Goal: Browse casually: Explore the website without a specific task or goal

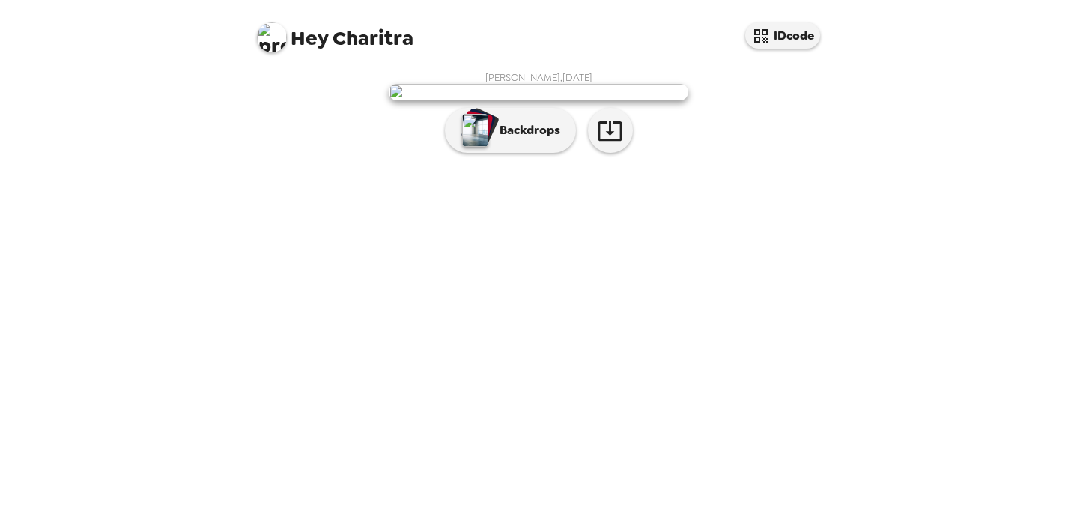
scroll to position [19, 0]
click at [612, 153] on button "button" at bounding box center [610, 130] width 45 height 45
click at [528, 139] on p "Backdrops" at bounding box center [526, 130] width 68 height 18
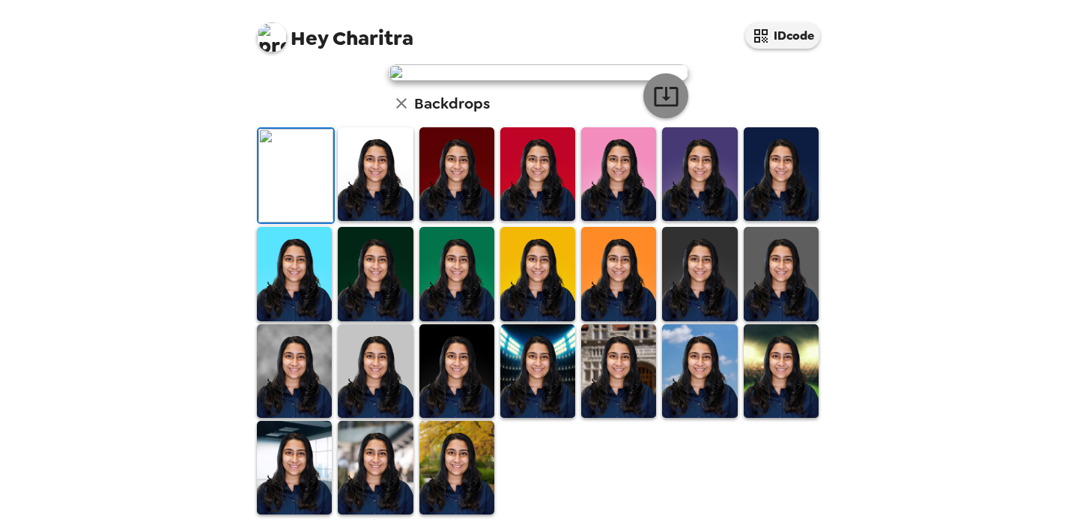
click at [656, 109] on icon "button" at bounding box center [666, 96] width 26 height 26
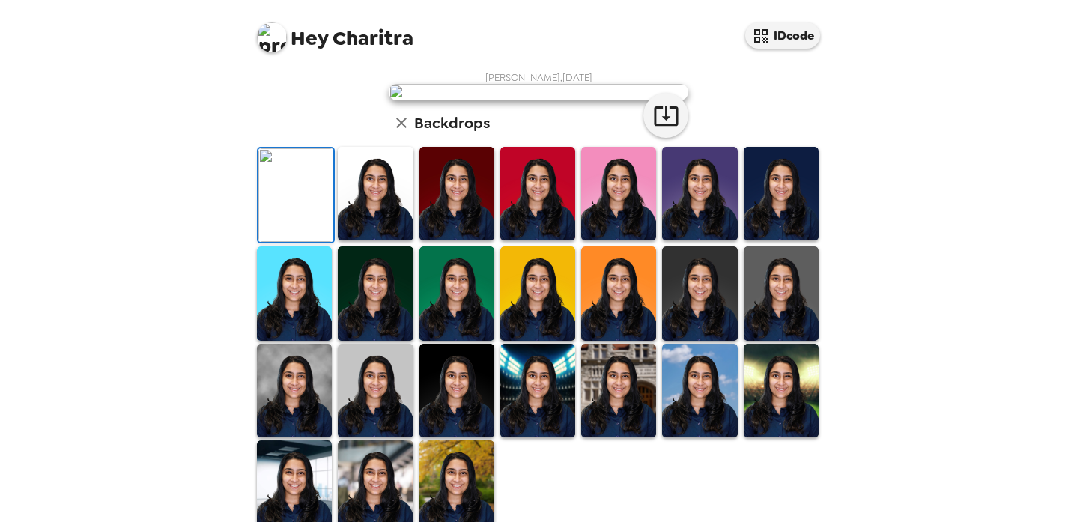
click at [962, 118] on div "Hey Charitra IDcode Charitra [PERSON_NAME] , [DATE] Backdrops" at bounding box center [538, 261] width 1077 height 522
click at [741, 288] on div "[PERSON_NAME] , [DATE] Backdrops" at bounding box center [538, 303] width 569 height 464
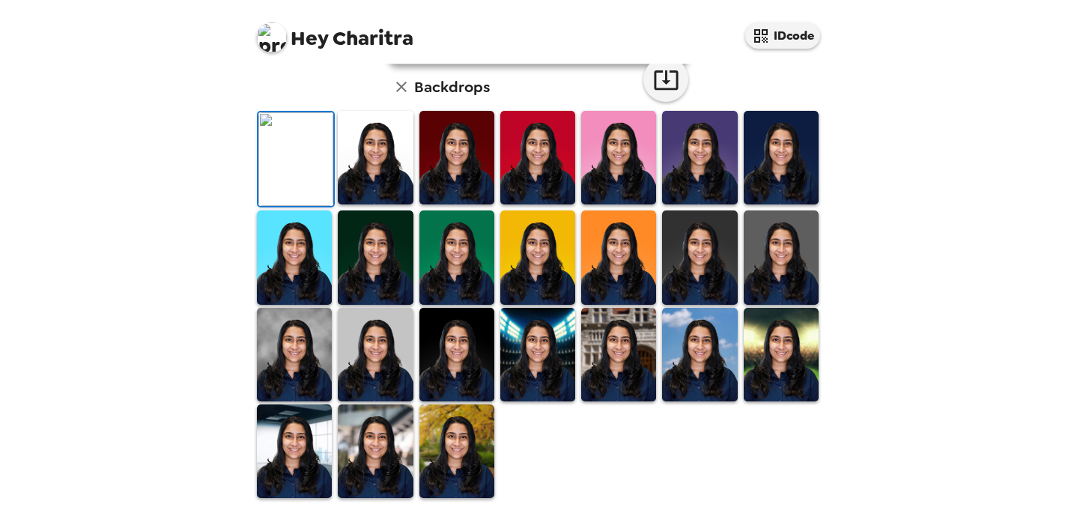
scroll to position [261, 0]
click at [370, 205] on img at bounding box center [375, 158] width 75 height 94
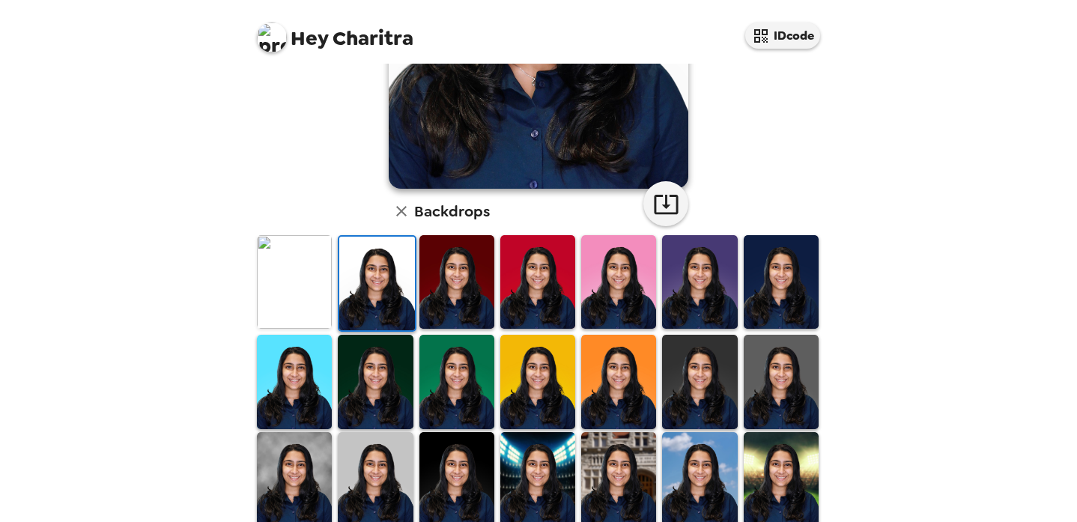
scroll to position [285, 0]
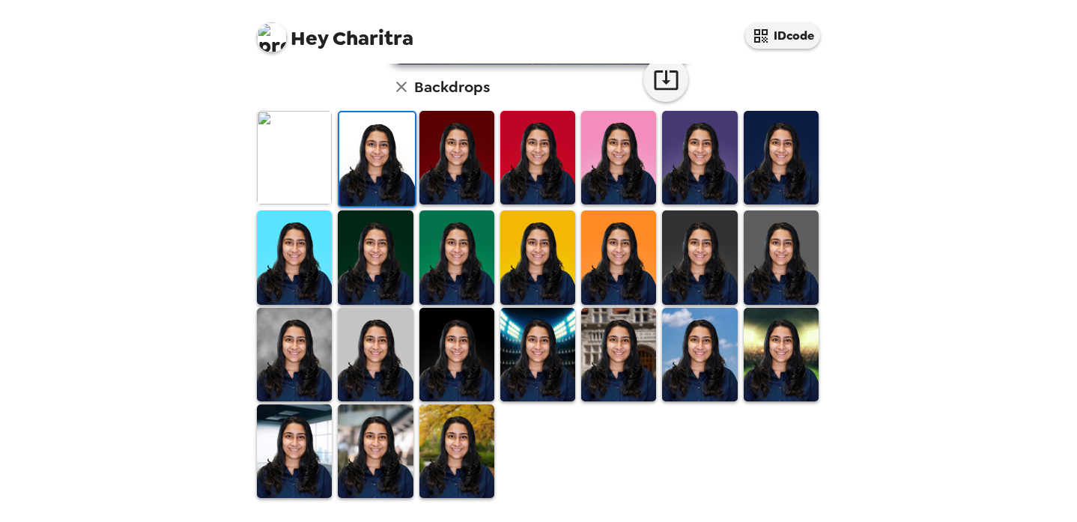
click at [461, 368] on img at bounding box center [457, 355] width 75 height 94
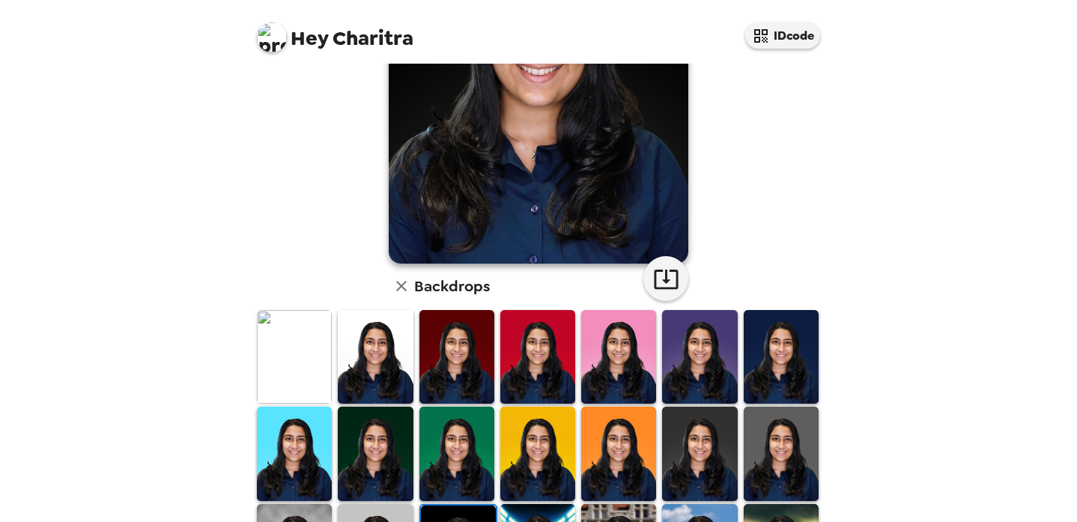
scroll to position [0, 0]
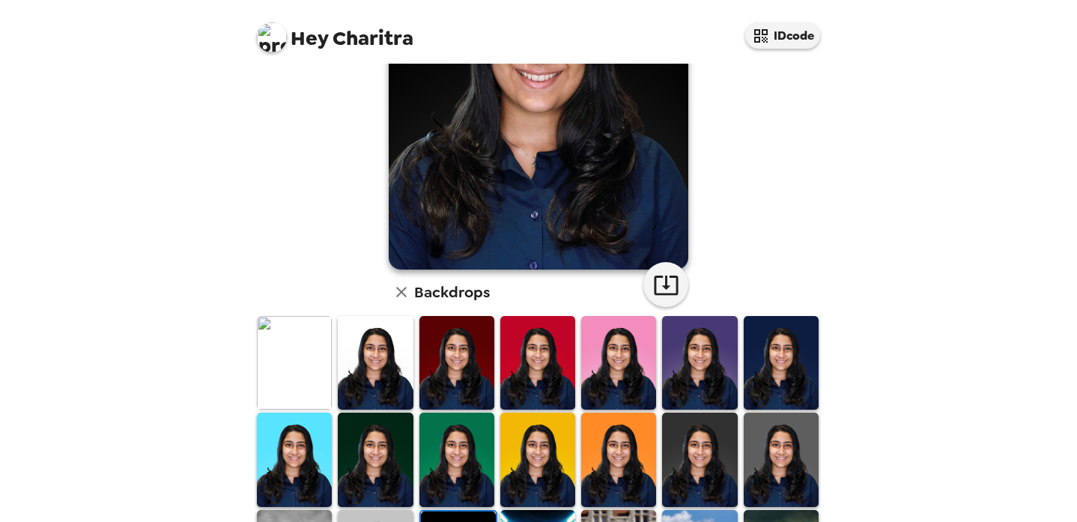
click at [294, 362] on img at bounding box center [294, 363] width 75 height 94
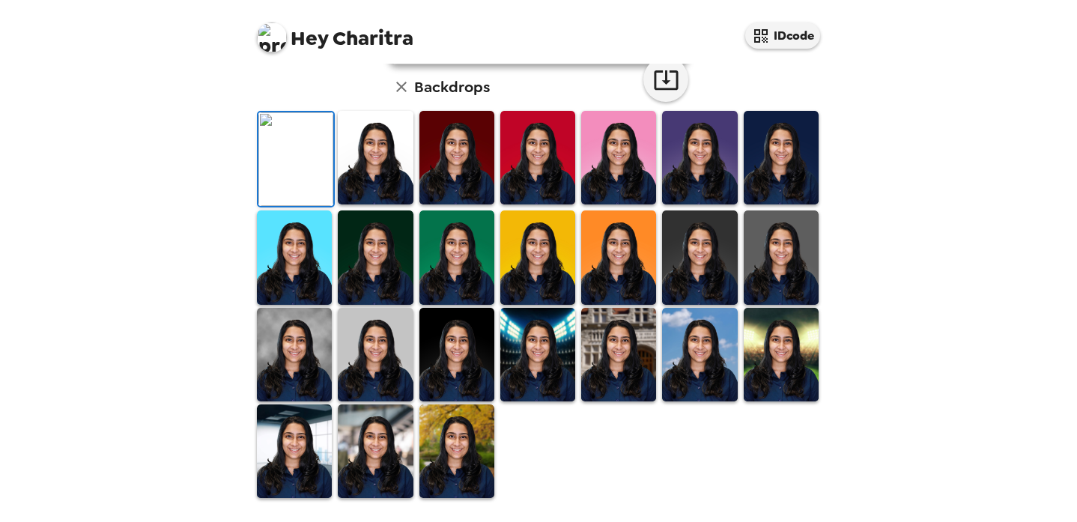
scroll to position [395, 0]
click at [393, 460] on img at bounding box center [375, 452] width 75 height 94
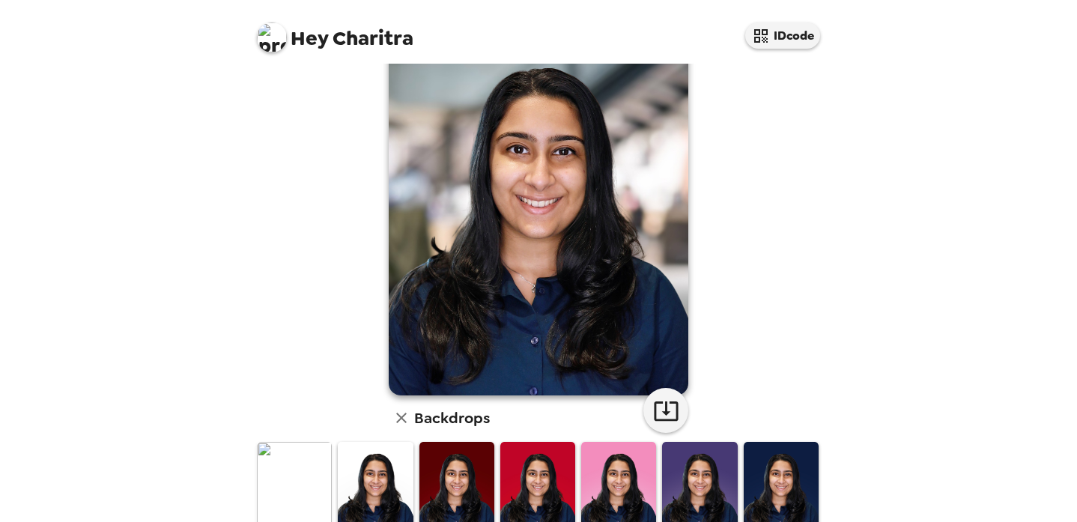
scroll to position [18, 0]
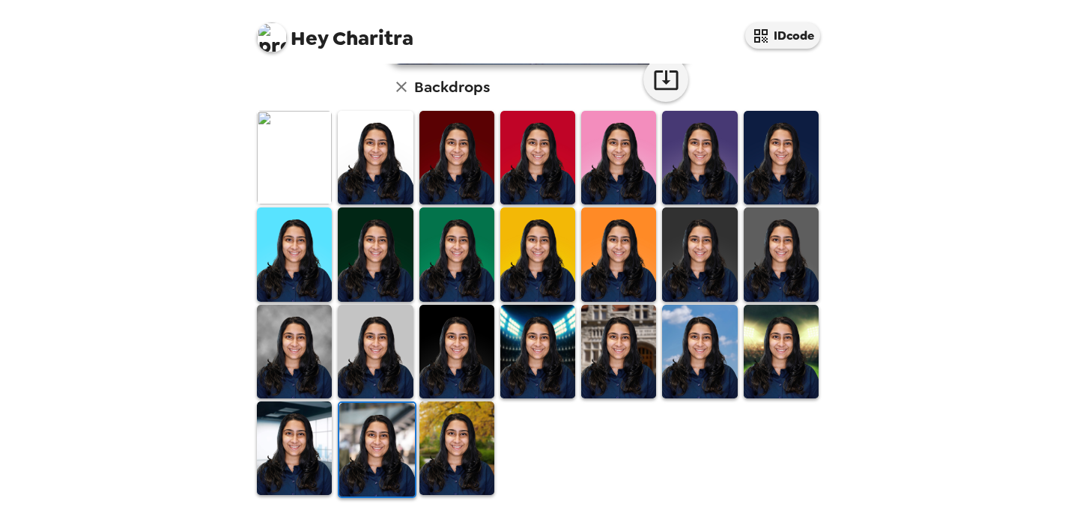
click at [440, 485] on img at bounding box center [457, 449] width 75 height 94
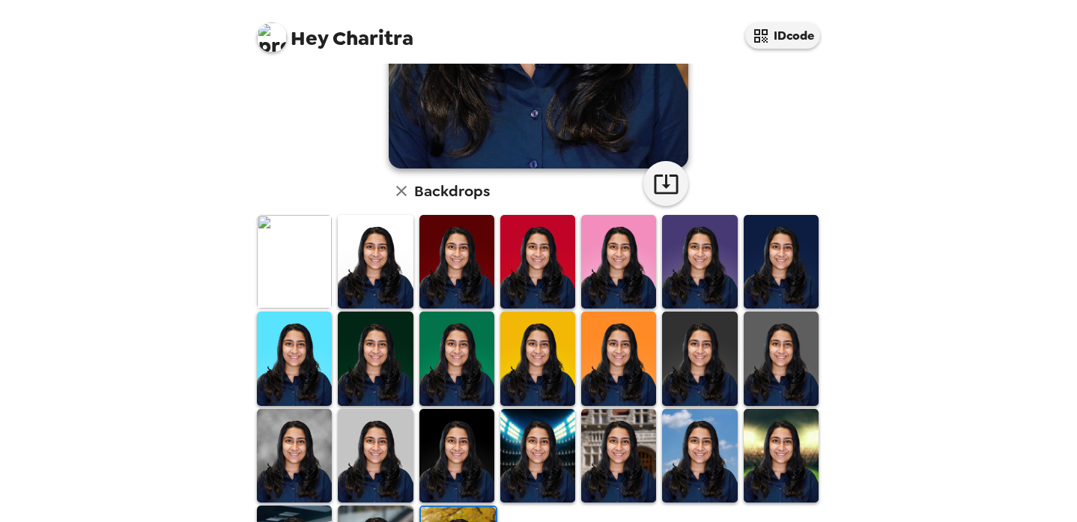
scroll to position [293, 0]
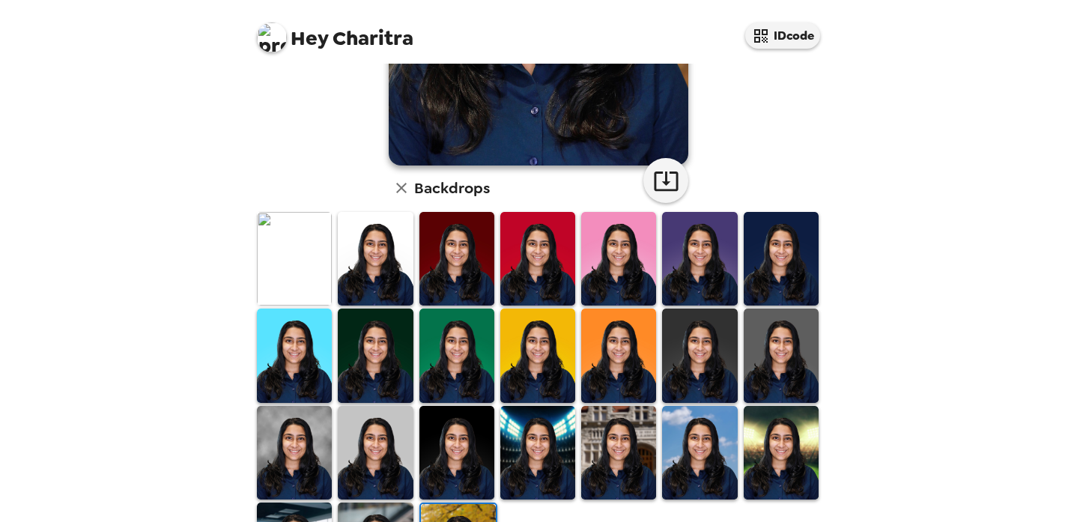
click at [793, 355] on img at bounding box center [781, 356] width 75 height 94
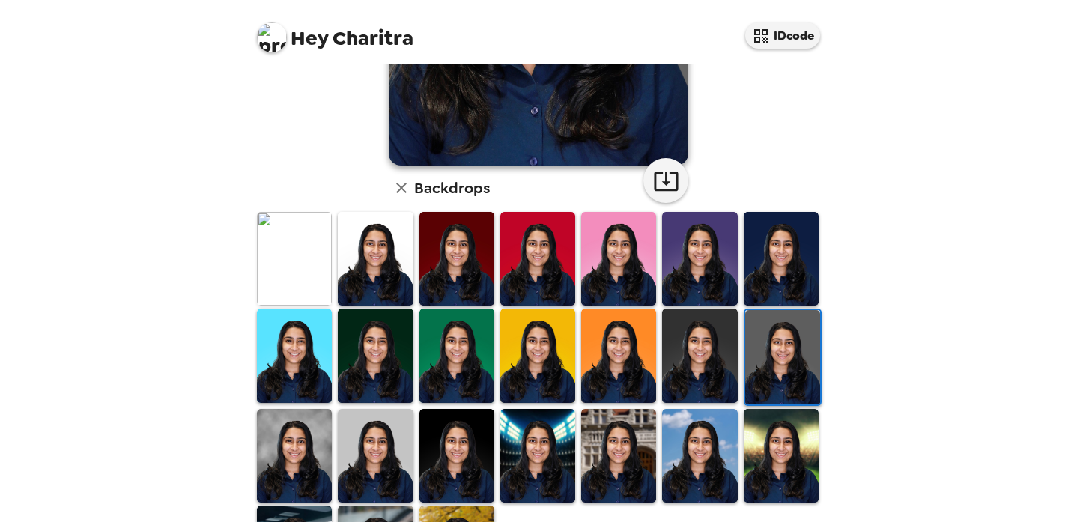
click at [697, 348] on img at bounding box center [699, 356] width 75 height 94
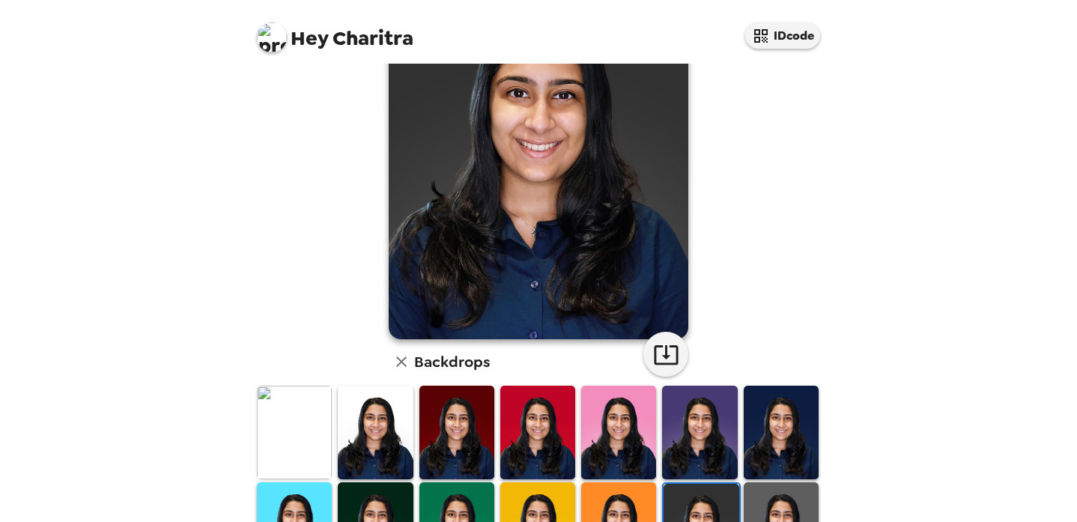
scroll to position [0, 0]
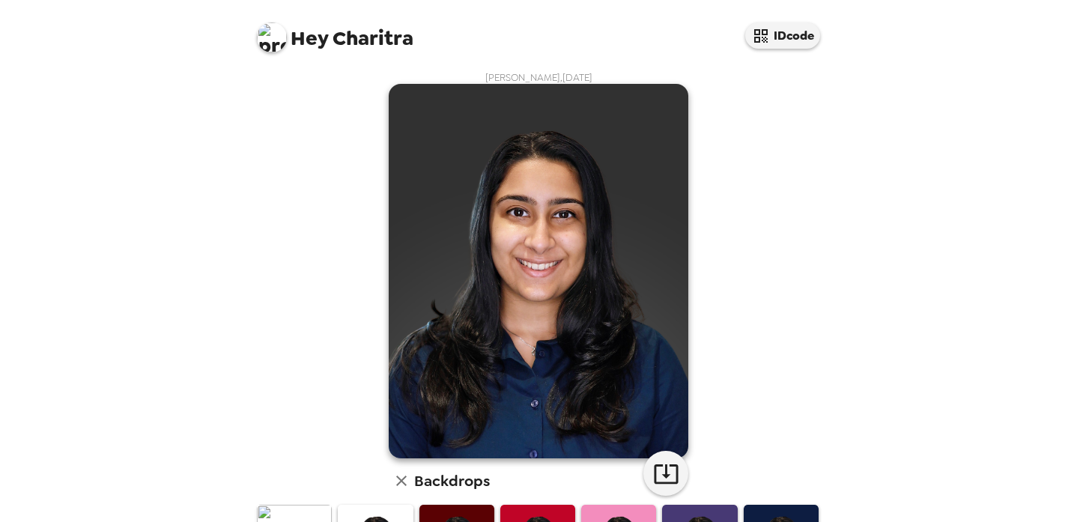
click at [786, 347] on div "[PERSON_NAME] , [DATE] Backdrops" at bounding box center [538, 482] width 569 height 823
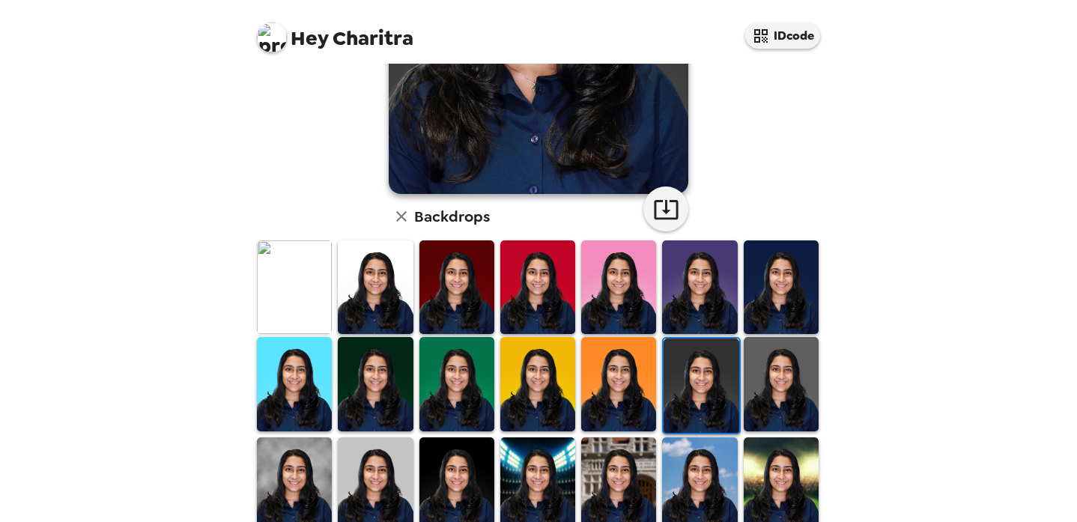
scroll to position [395, 0]
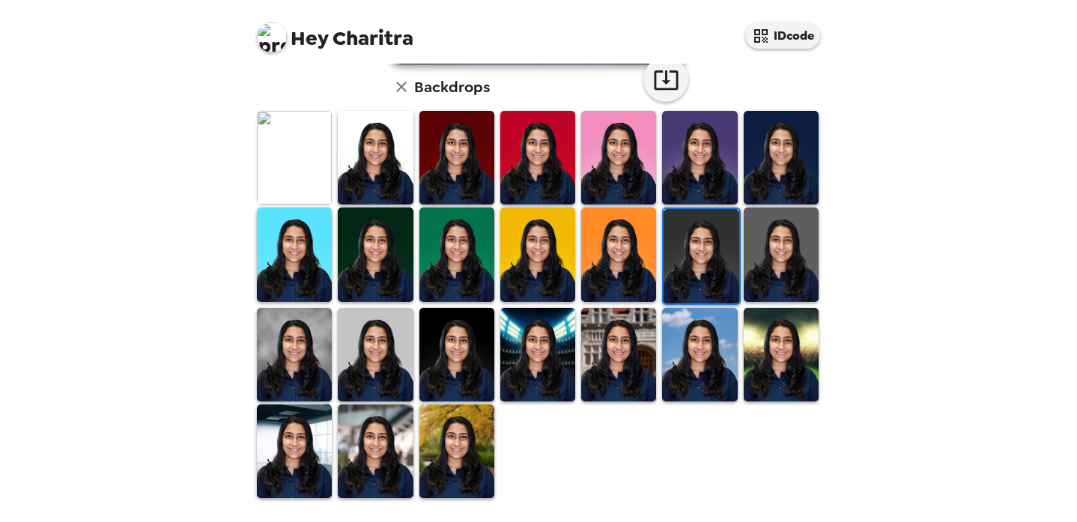
click at [313, 344] on img at bounding box center [294, 355] width 75 height 94
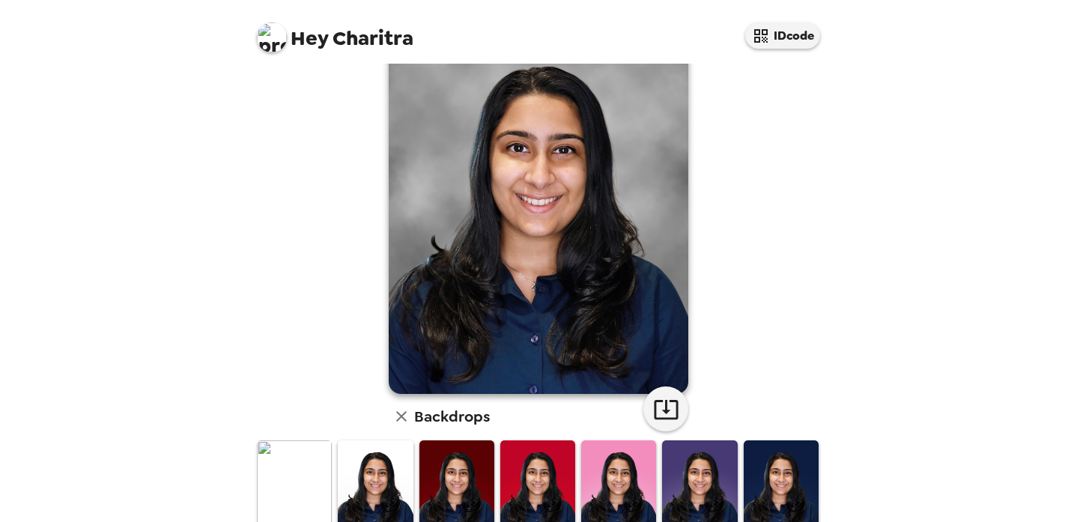
scroll to position [65, 0]
click at [550, 237] on img at bounding box center [539, 206] width 300 height 375
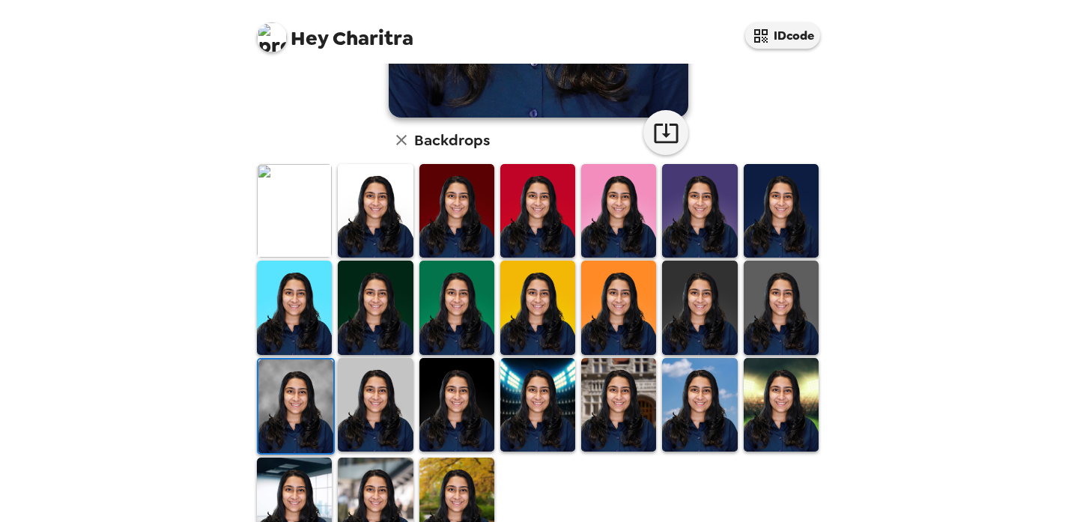
scroll to position [350, 0]
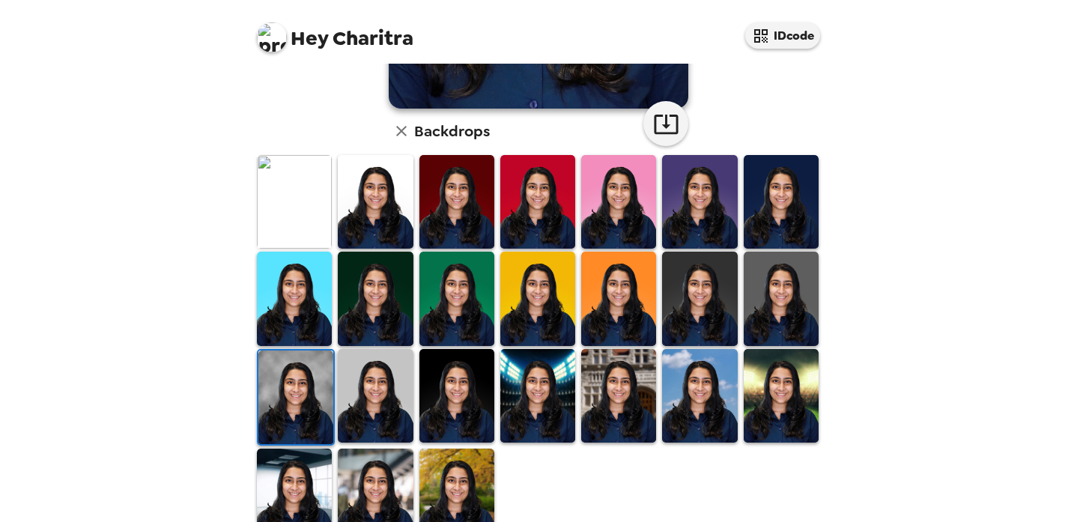
click at [396, 391] on img at bounding box center [375, 396] width 75 height 94
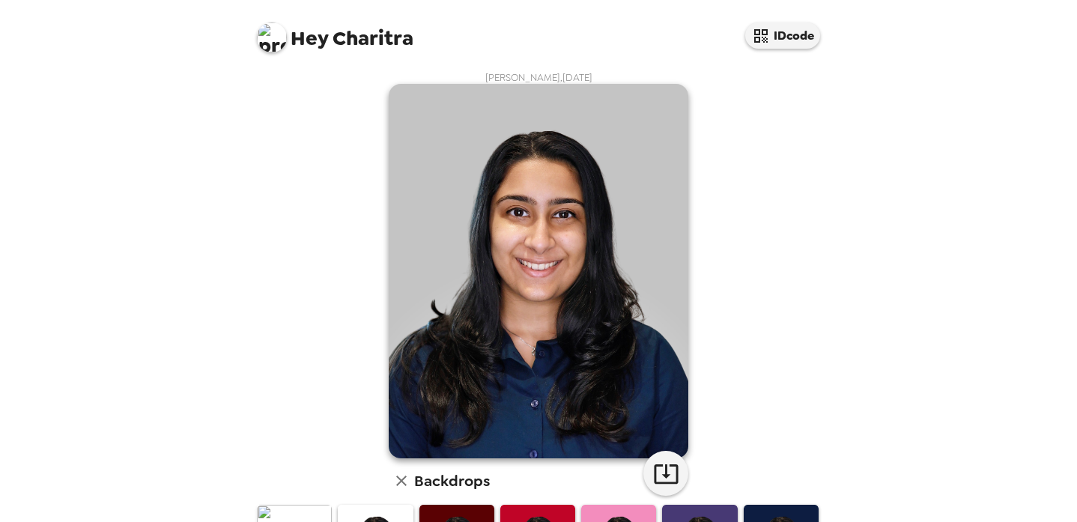
scroll to position [33, 0]
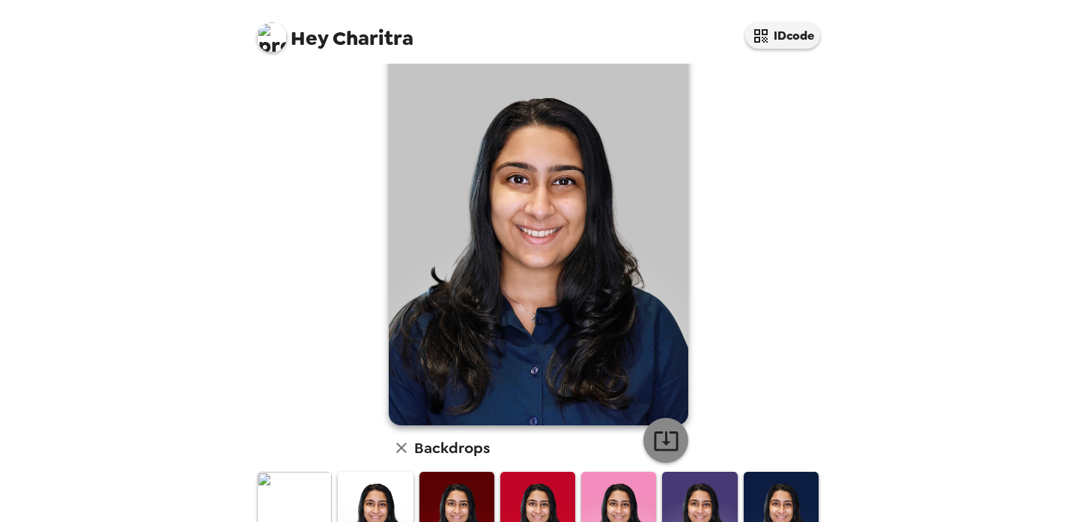
click at [667, 433] on icon "button" at bounding box center [666, 441] width 26 height 26
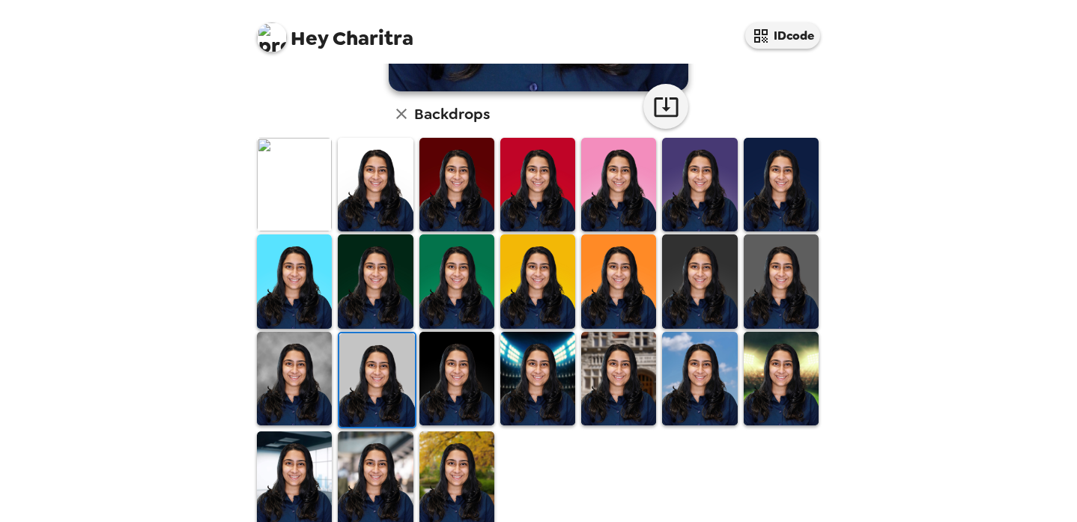
scroll to position [368, 0]
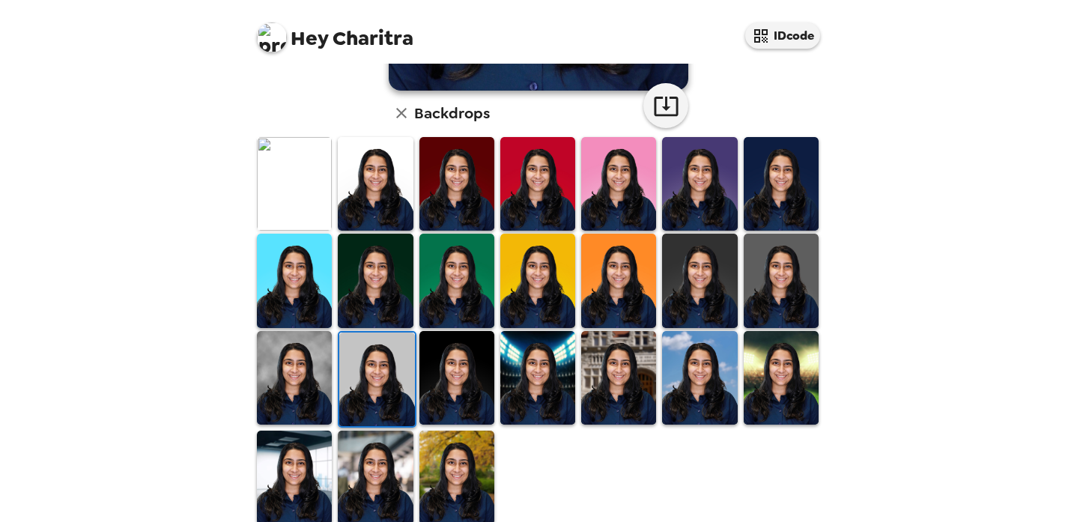
click at [607, 370] on img at bounding box center [618, 378] width 75 height 94
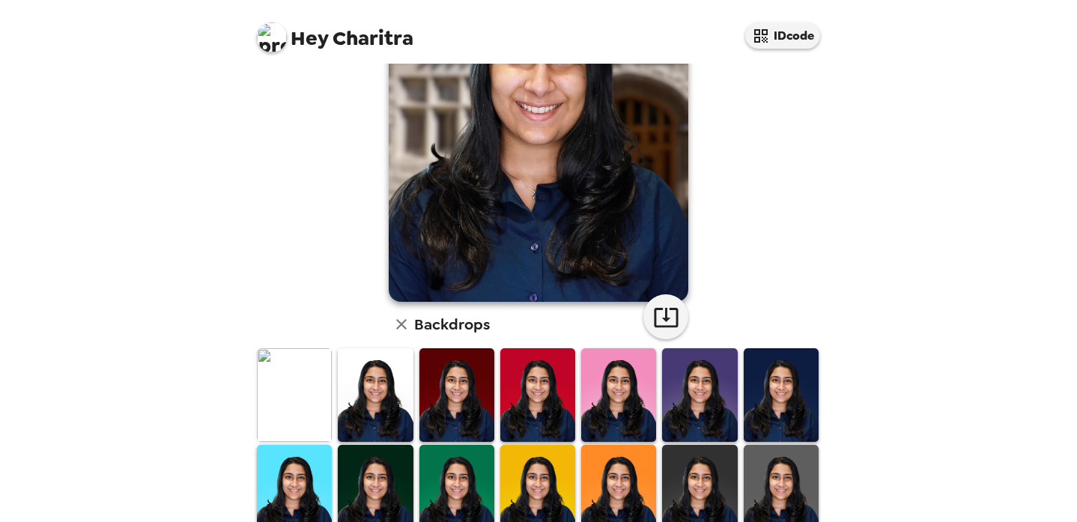
scroll to position [0, 0]
